Goal: Information Seeking & Learning: Learn about a topic

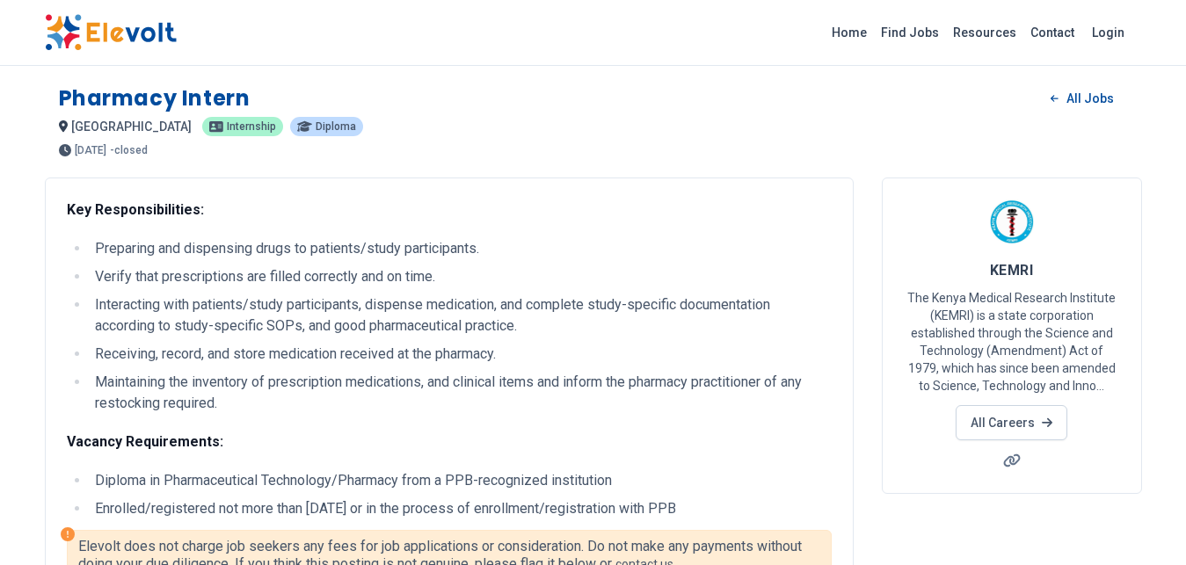
click at [549, 354] on li "Receiving, record, and store medication received at the pharmacy." at bounding box center [461, 354] width 742 height 21
click at [918, 34] on link "Find Jobs" at bounding box center [910, 32] width 72 height 28
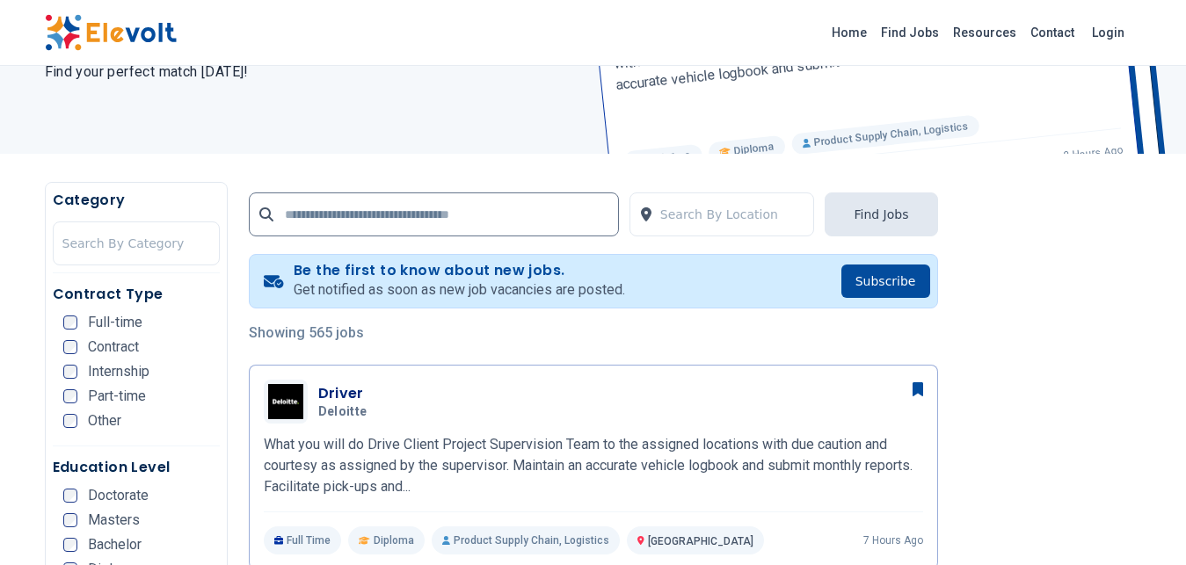
scroll to position [224, 0]
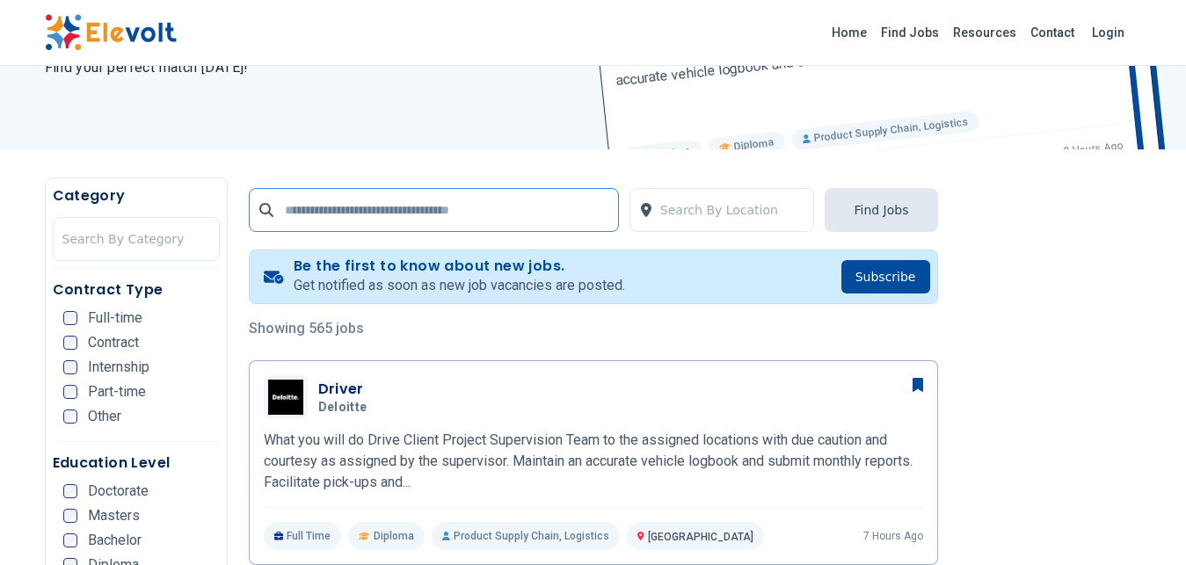
click at [535, 216] on input "text" at bounding box center [434, 210] width 370 height 44
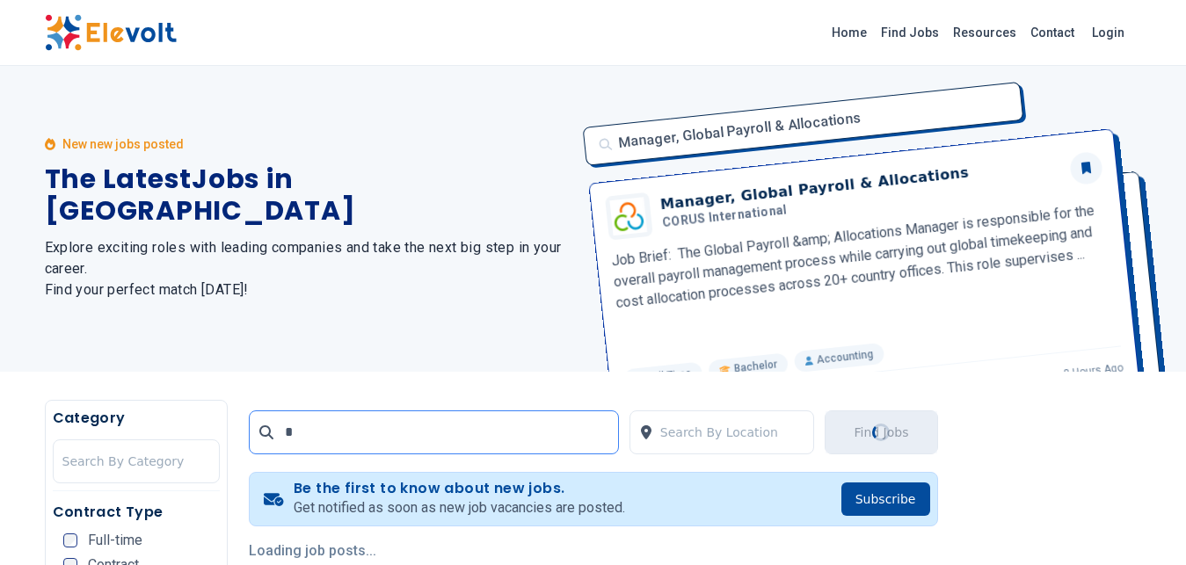
scroll to position [0, 0]
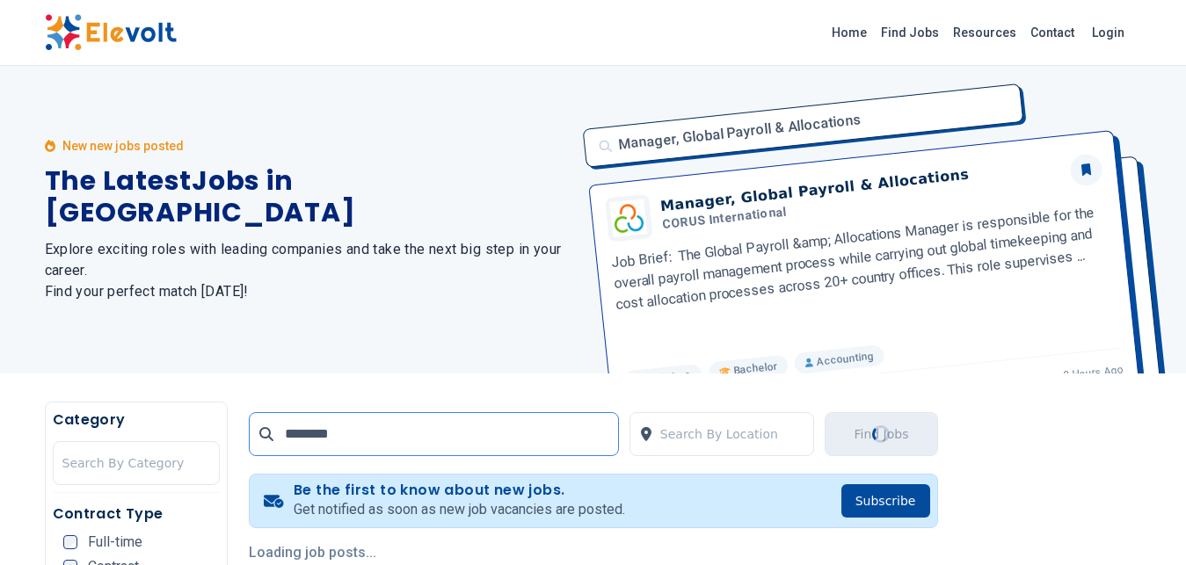
type input "********"
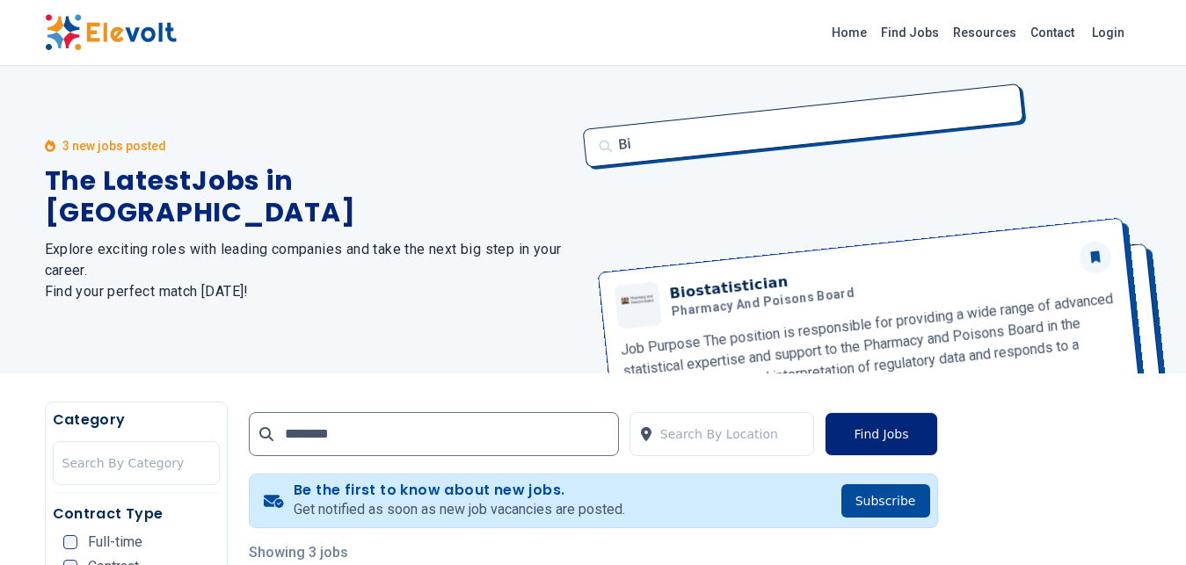
click at [902, 436] on button "Find Jobs" at bounding box center [881, 434] width 113 height 44
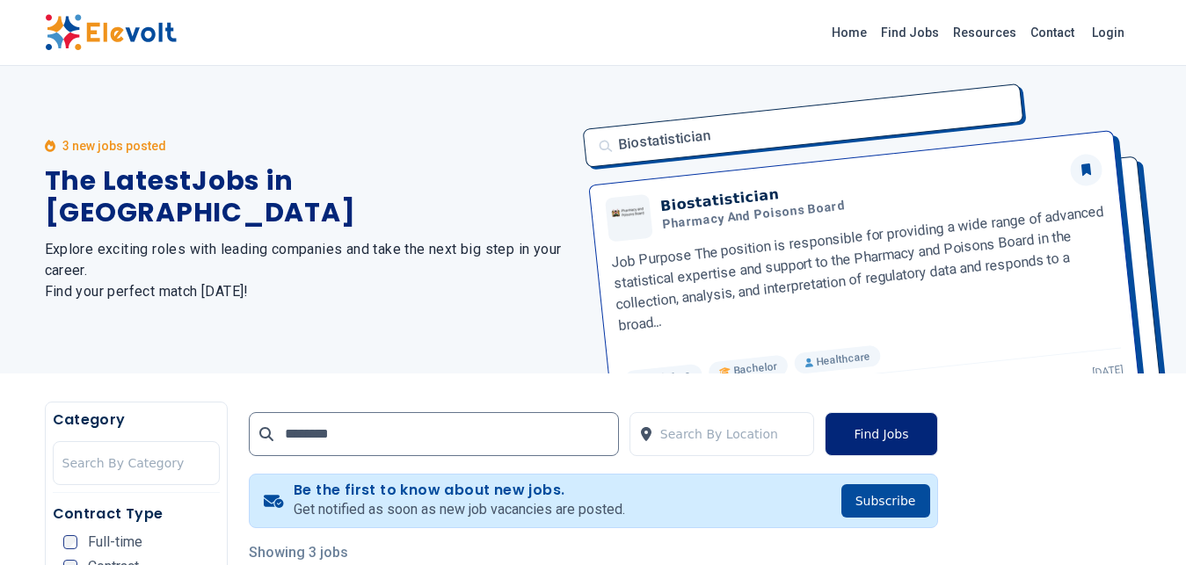
click at [902, 436] on button "Find Jobs" at bounding box center [881, 434] width 113 height 44
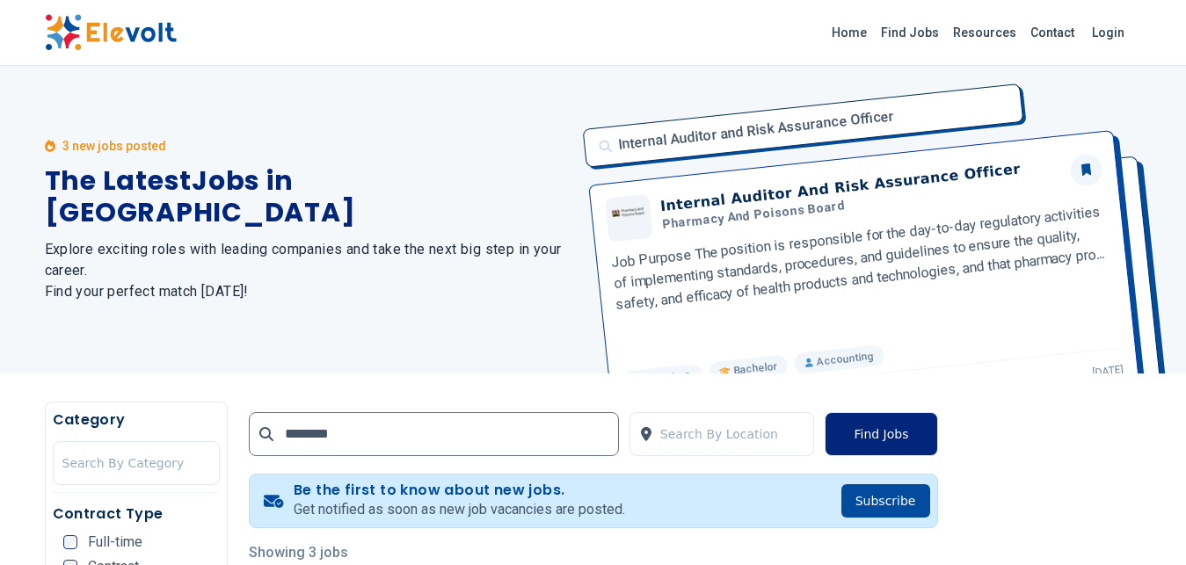
click at [902, 436] on button "Find Jobs" at bounding box center [881, 434] width 113 height 44
click at [496, 451] on input "********" at bounding box center [434, 434] width 370 height 44
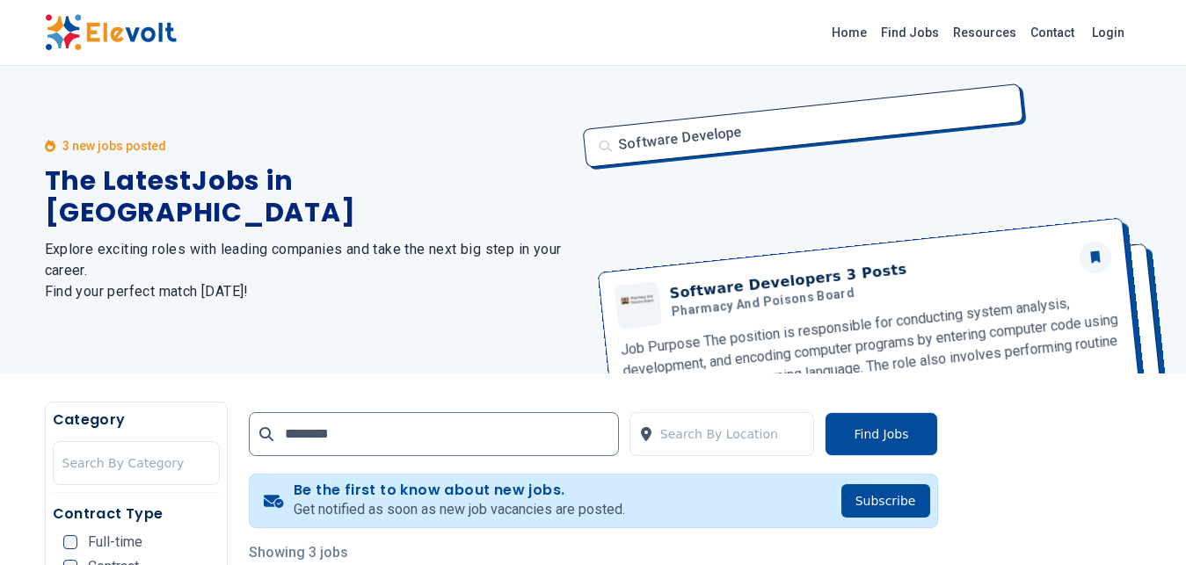
click at [644, 543] on p "Showing 3 jobs" at bounding box center [593, 552] width 689 height 21
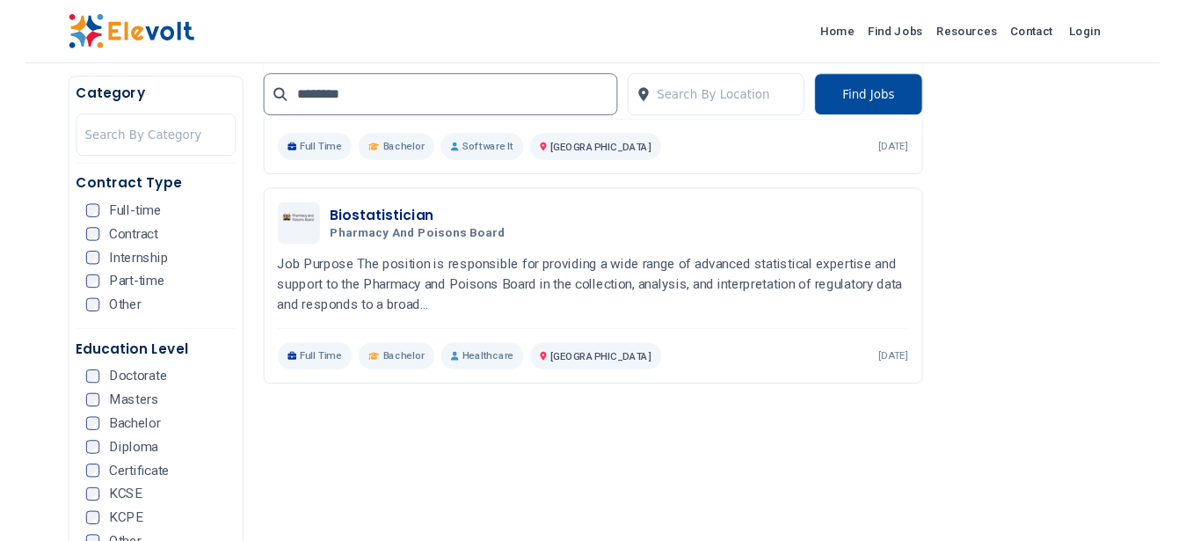
scroll to position [852, 0]
